Goal: Check status: Check status

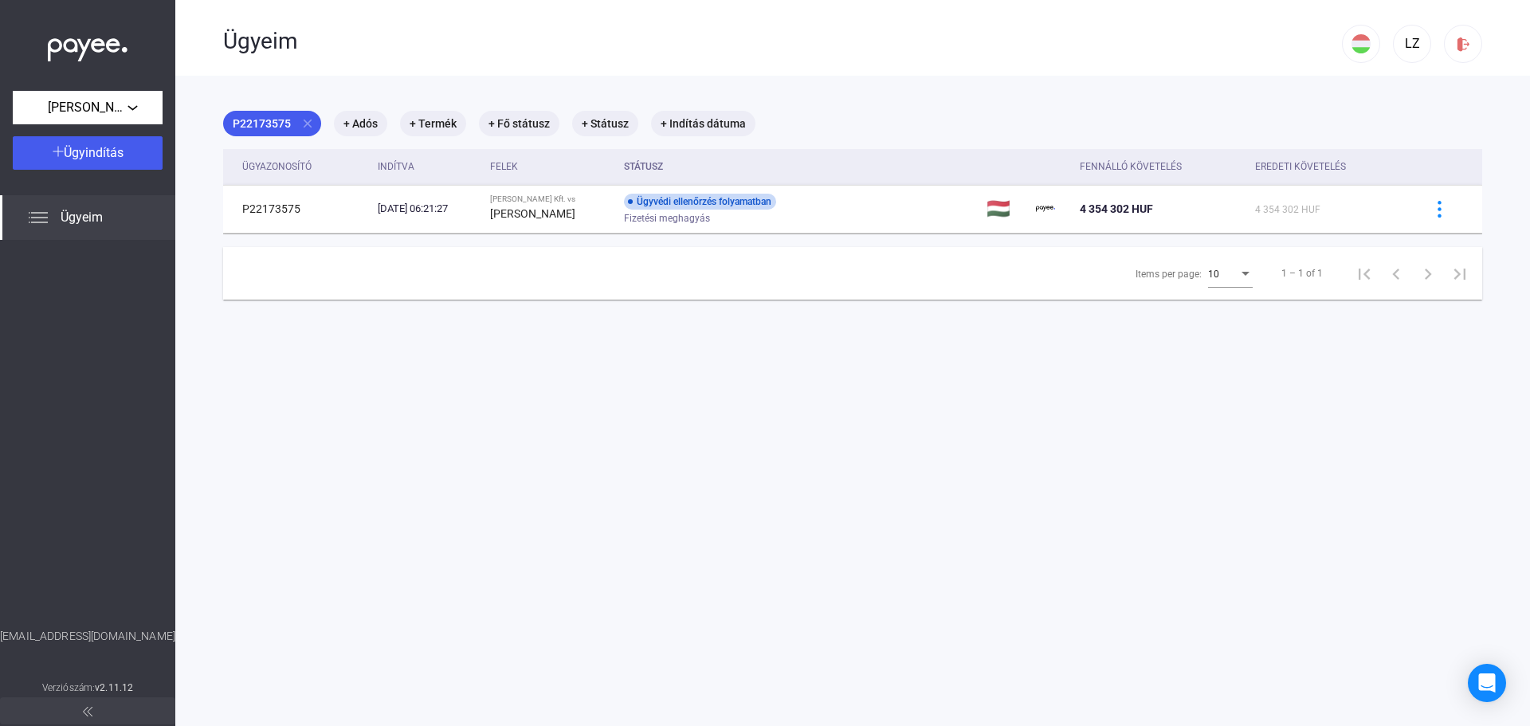
click at [740, 40] on div "Ügyeim" at bounding box center [782, 41] width 1119 height 27
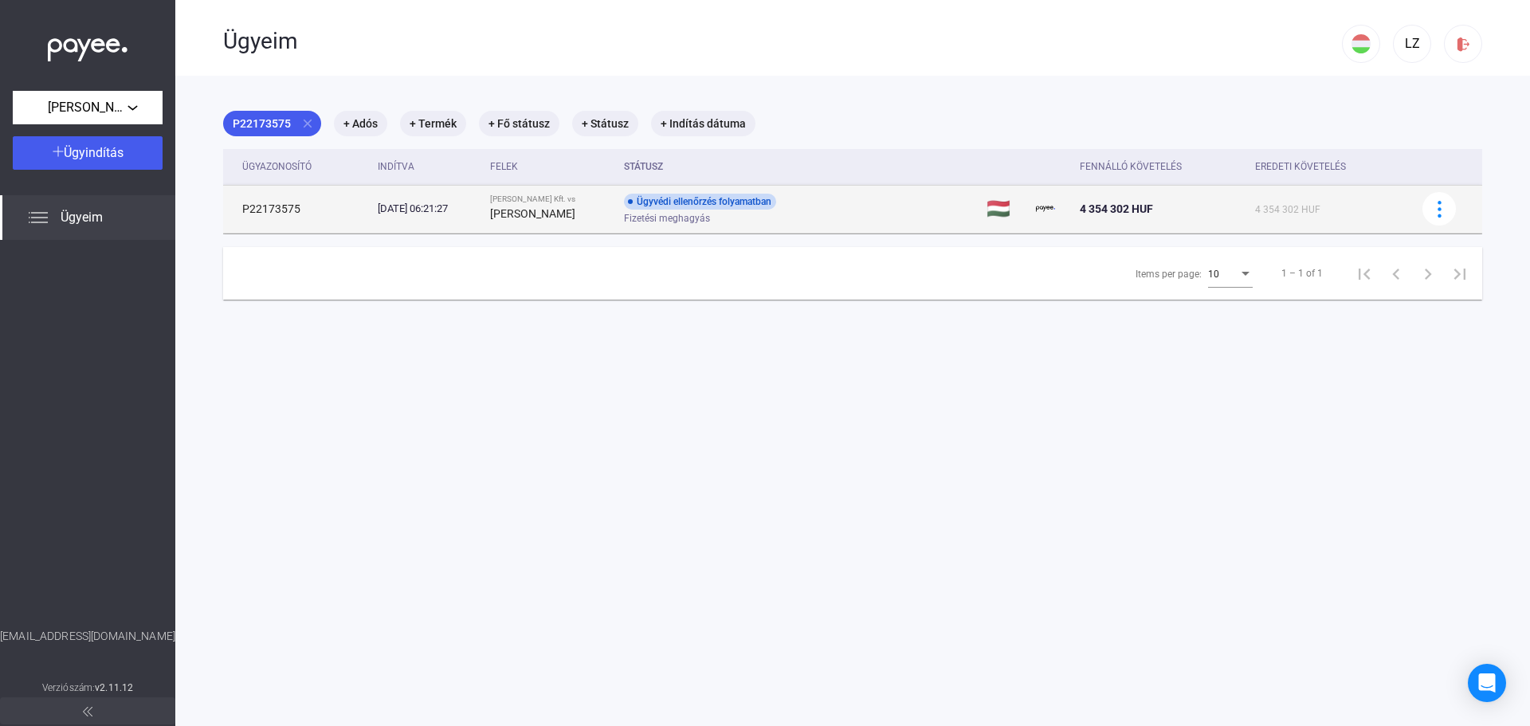
click at [836, 200] on div "Ügyvédi ellenőrzés folyamatban Fizetési meghagyás" at bounding box center [751, 209] width 254 height 31
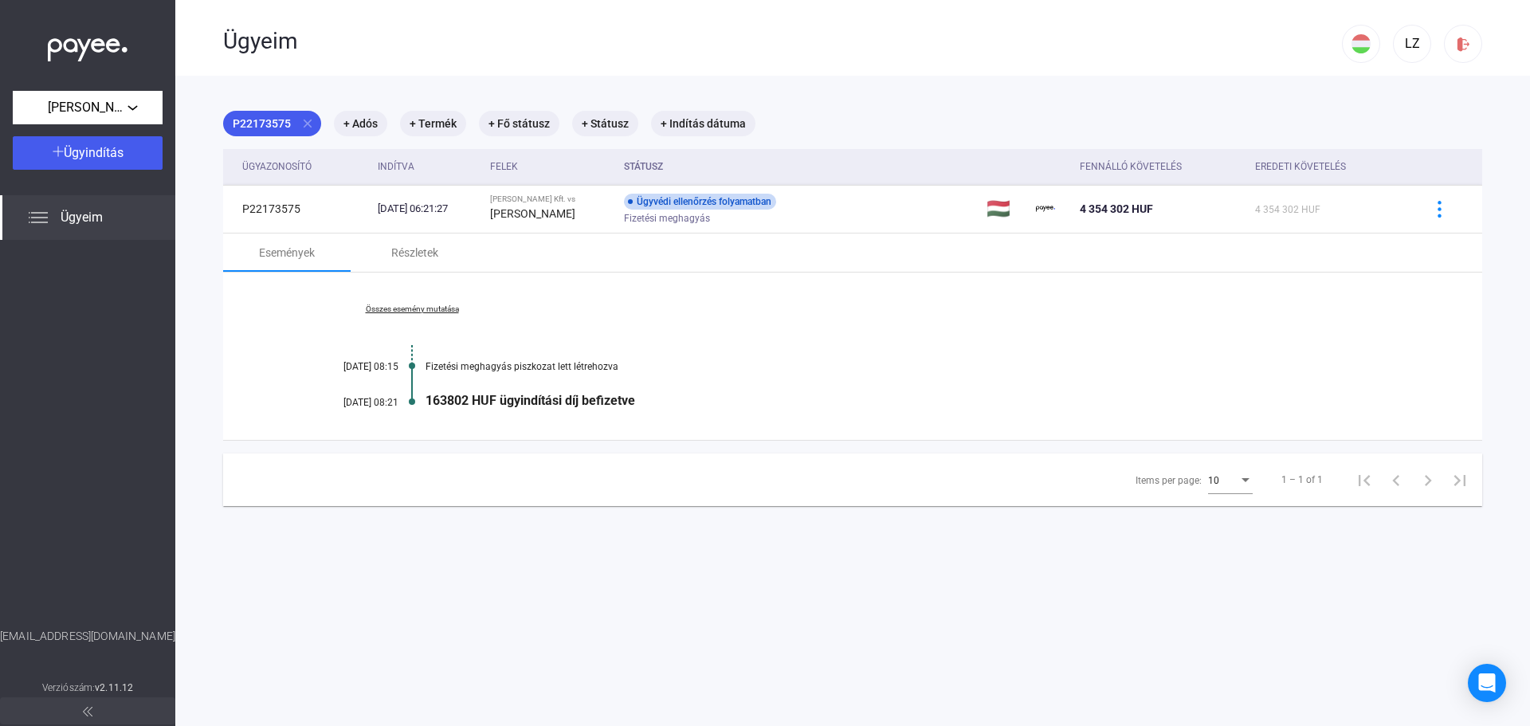
click at [62, 211] on span "Ügyeim" at bounding box center [82, 217] width 42 height 19
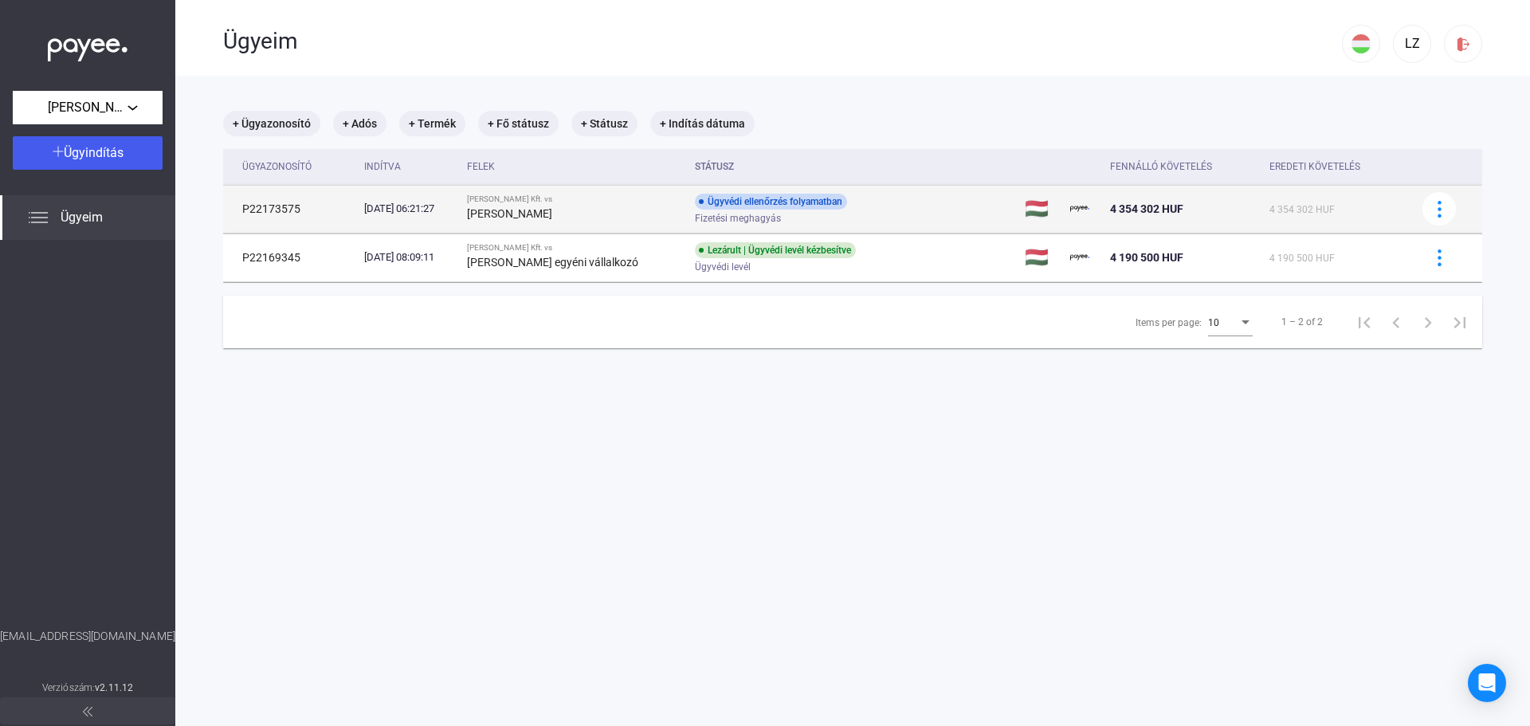
click at [874, 206] on div "Ügyvédi ellenőrzés folyamatban Fizetési meghagyás" at bounding box center [822, 209] width 254 height 31
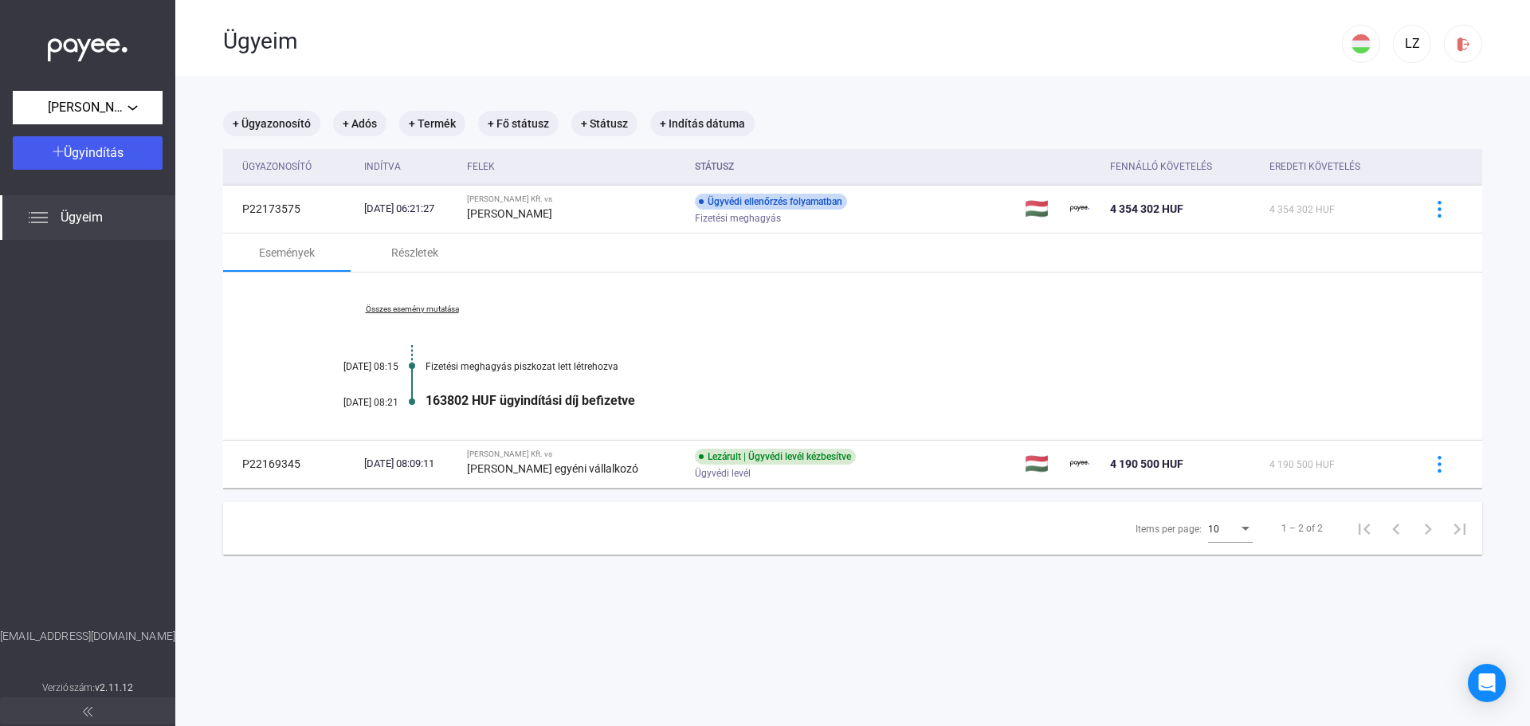
click at [846, 59] on div "Ügyeim" at bounding box center [782, 39] width 1119 height 79
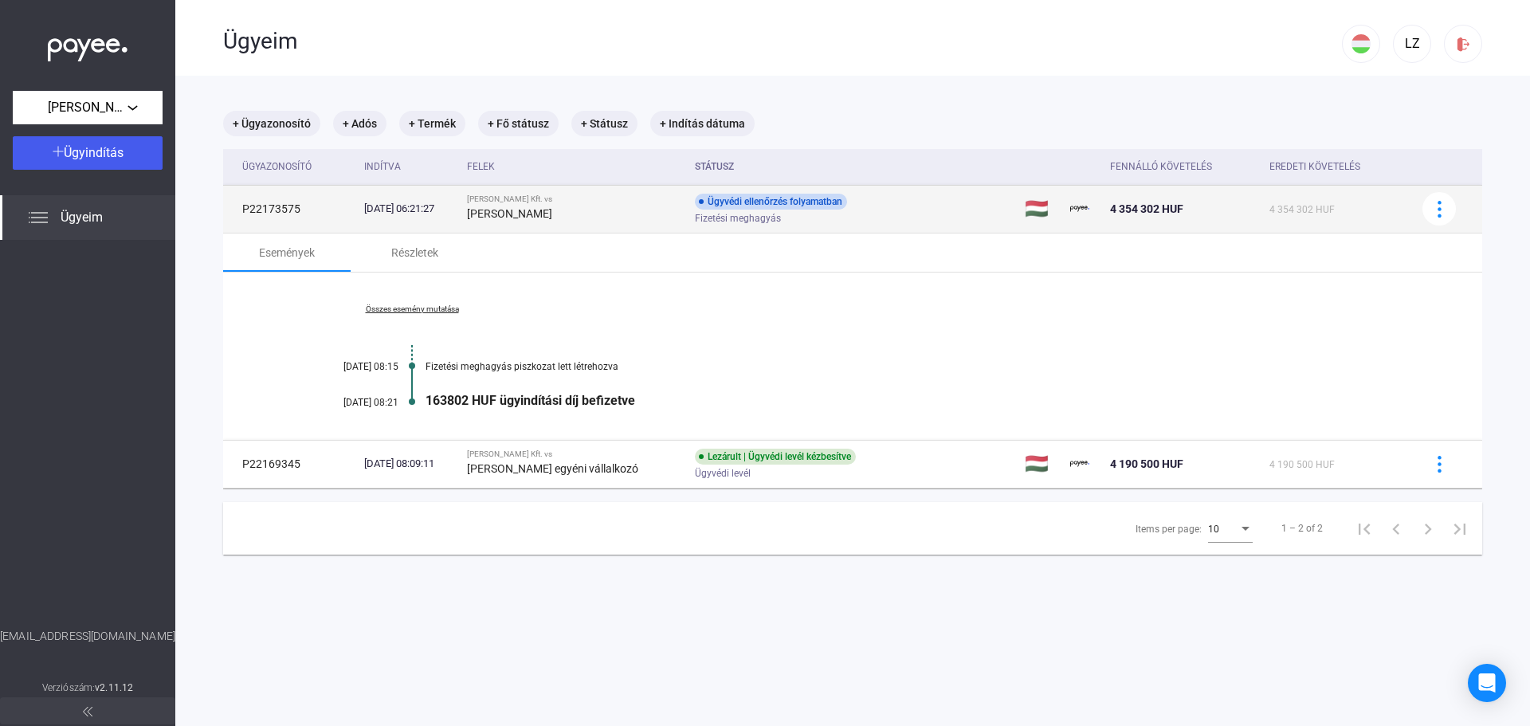
click at [285, 210] on td "P22173575" at bounding box center [290, 209] width 135 height 48
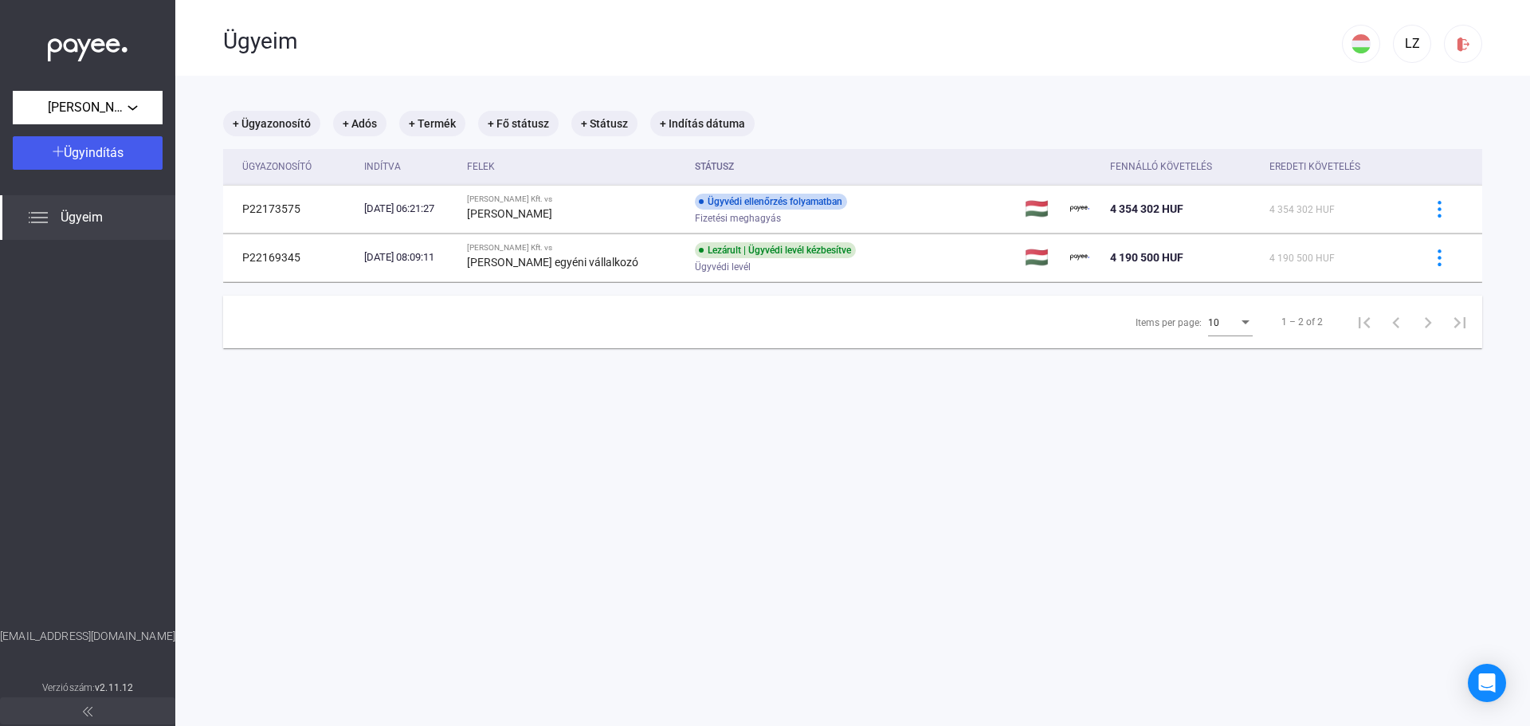
click at [854, 55] on div "Ügyeim" at bounding box center [782, 39] width 1119 height 79
